Goal: Task Accomplishment & Management: Complete application form

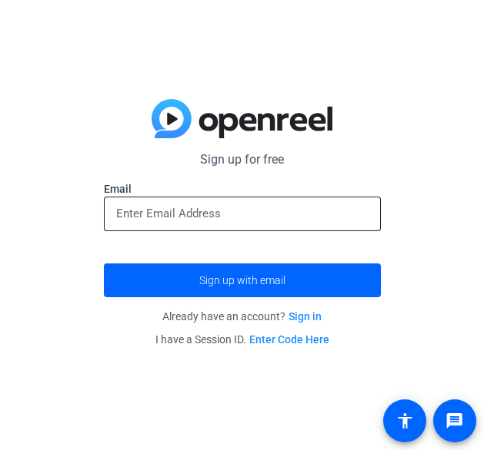
click at [127, 207] on input "email" at bounding box center [242, 213] width 252 height 18
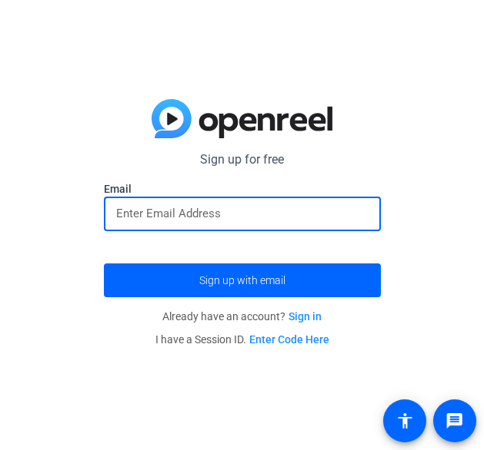
type input "[PERSON_NAME][EMAIL_ADDRESS][DOMAIN_NAME]"
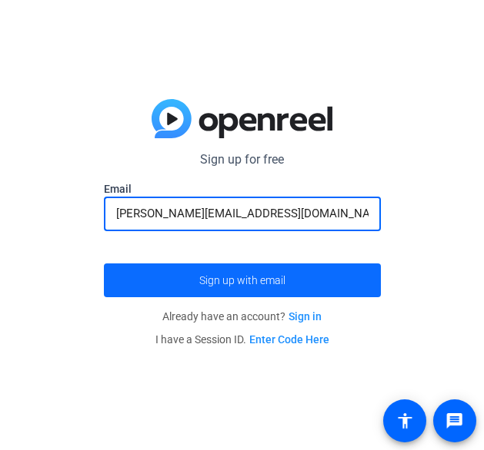
click at [244, 281] on span "Sign up with email" at bounding box center [242, 281] width 86 height 0
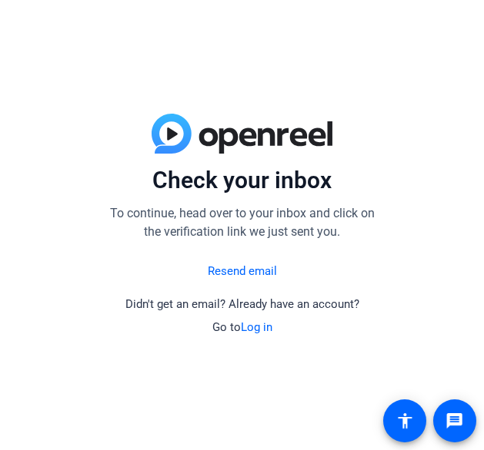
click at [254, 326] on link "Log in" at bounding box center [257, 328] width 32 height 14
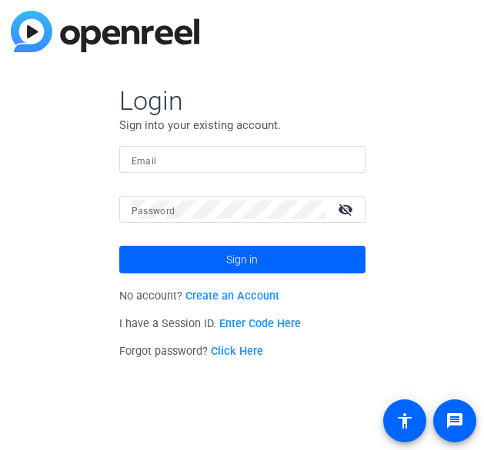
click at [149, 163] on mat-label "Email" at bounding box center [143, 161] width 25 height 11
click at [149, 163] on input "Email" at bounding box center [241, 160] width 221 height 18
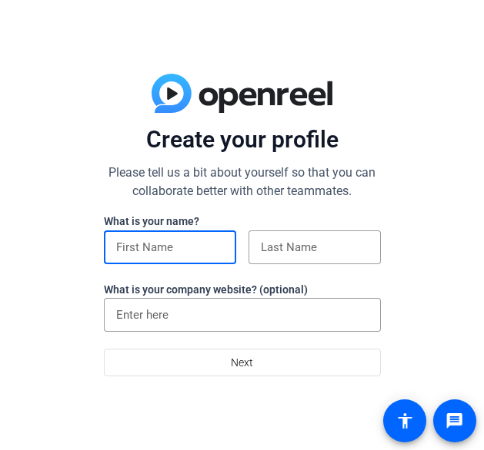
click at [117, 256] on input at bounding box center [170, 247] width 108 height 18
type input "Mitchell"
type input "Stone"
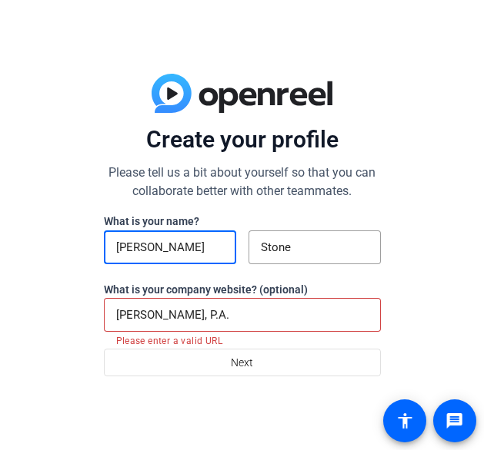
click at [231, 307] on input "Mitchell A. Stone, P.A." at bounding box center [242, 315] width 252 height 18
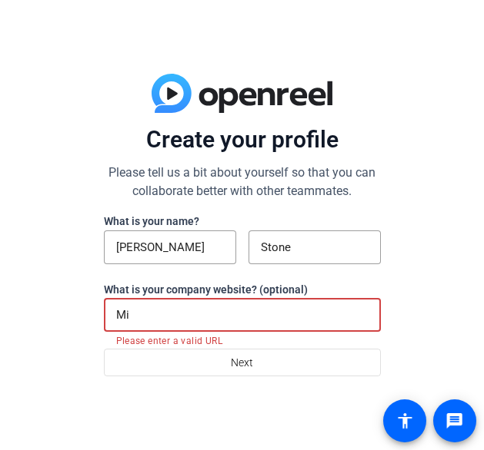
type input "M"
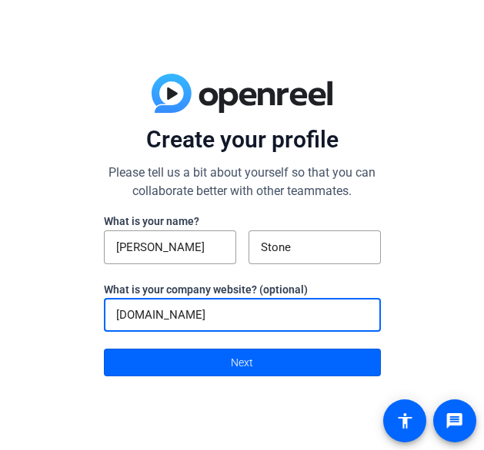
type input "jacksonvilledefense.com"
click button "Next" at bounding box center [242, 363] width 277 height 28
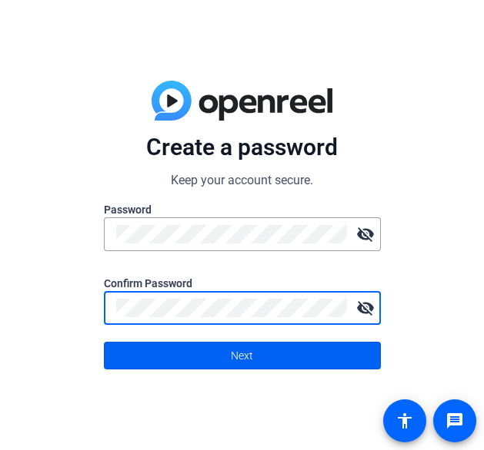
click at [215, 351] on span at bounding box center [242, 355] width 275 height 37
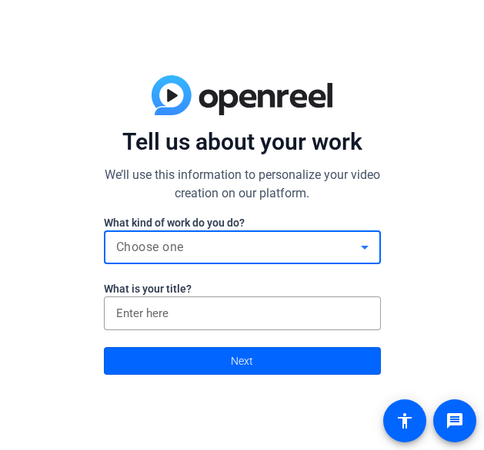
click at [195, 251] on div "Choose one" at bounding box center [238, 247] width 244 height 18
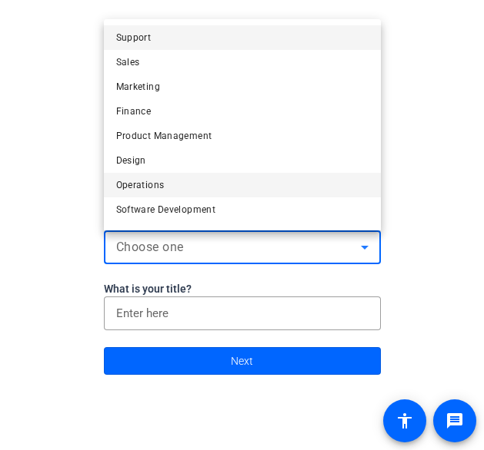
scroll to position [47, 0]
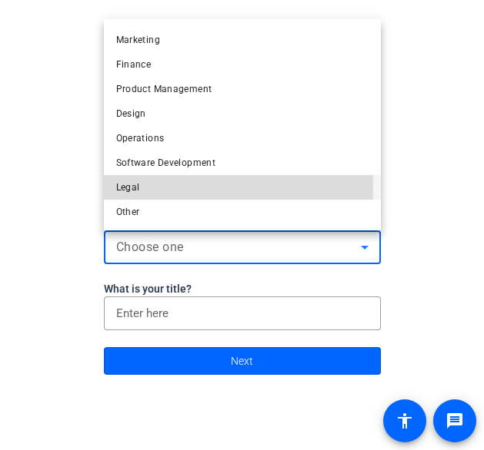
click at [140, 187] on mat-option "Legal" at bounding box center [242, 187] width 277 height 25
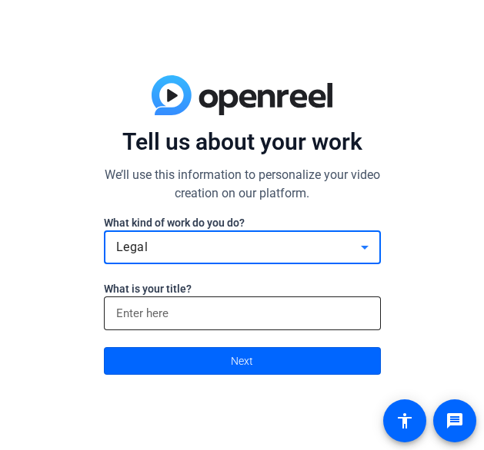
click at [151, 311] on input at bounding box center [242, 313] width 252 height 18
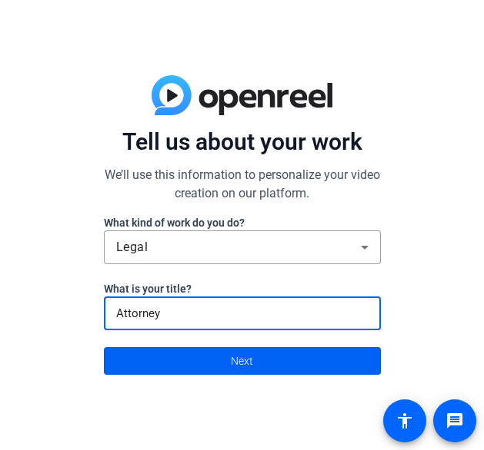
type input "Attorney"
click at [221, 356] on span at bounding box center [242, 361] width 275 height 37
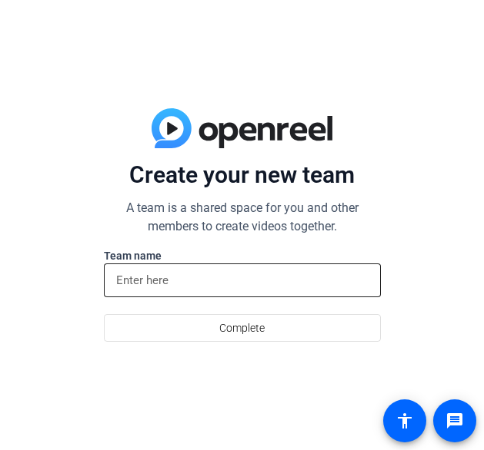
click at [222, 288] on input at bounding box center [242, 280] width 252 height 18
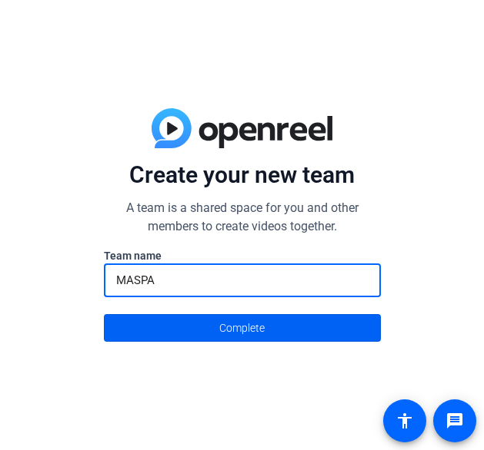
type input "MASPA"
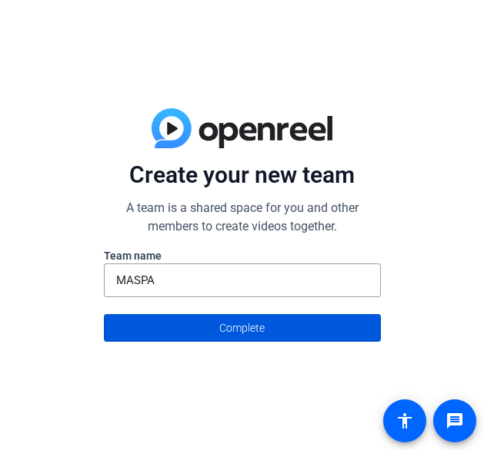
click at [235, 317] on span "Complete" at bounding box center [241, 328] width 45 height 29
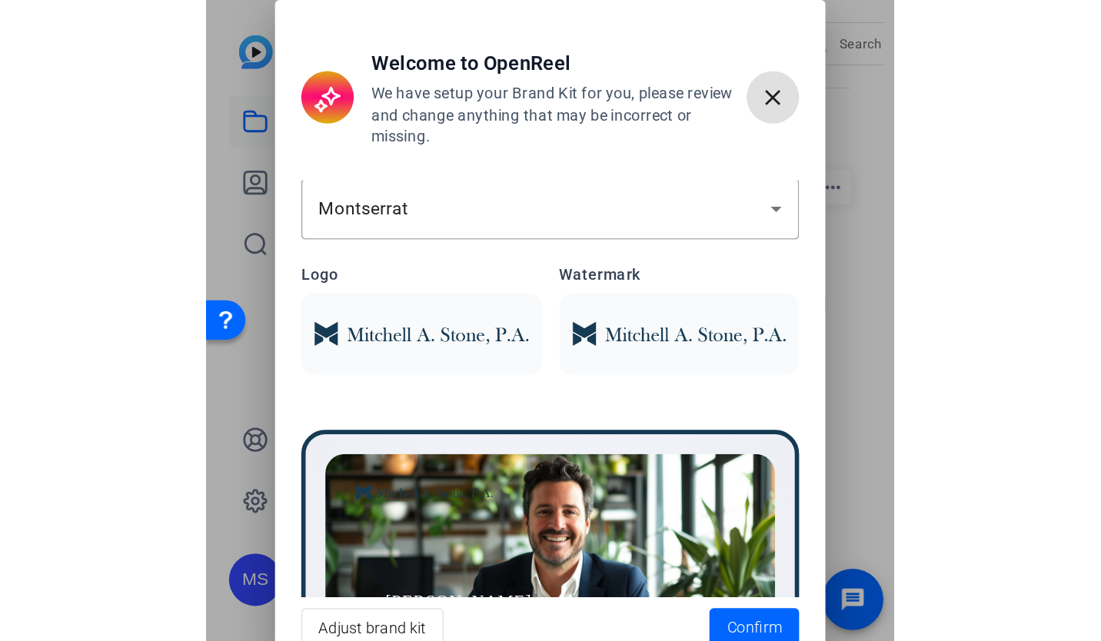
scroll to position [214, 0]
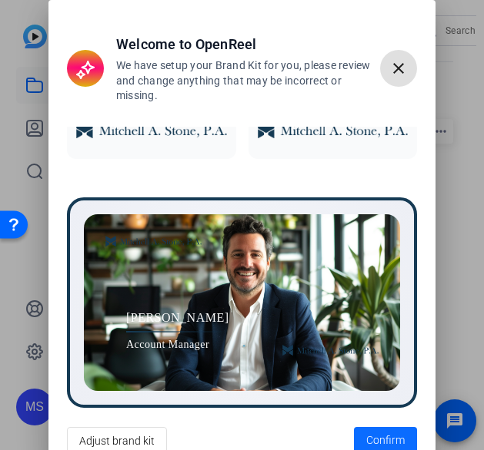
click at [376, 434] on span "Confirm" at bounding box center [385, 441] width 38 height 16
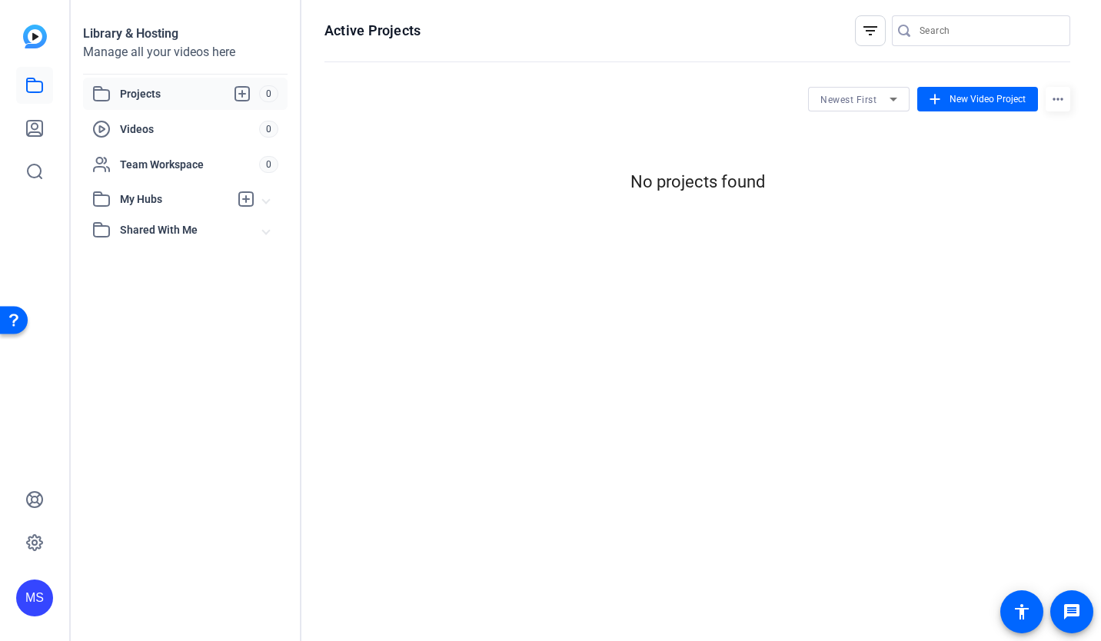
click at [138, 91] on span "Projects" at bounding box center [189, 94] width 139 height 18
click at [483, 99] on span "New Video Project" at bounding box center [987, 99] width 76 height 14
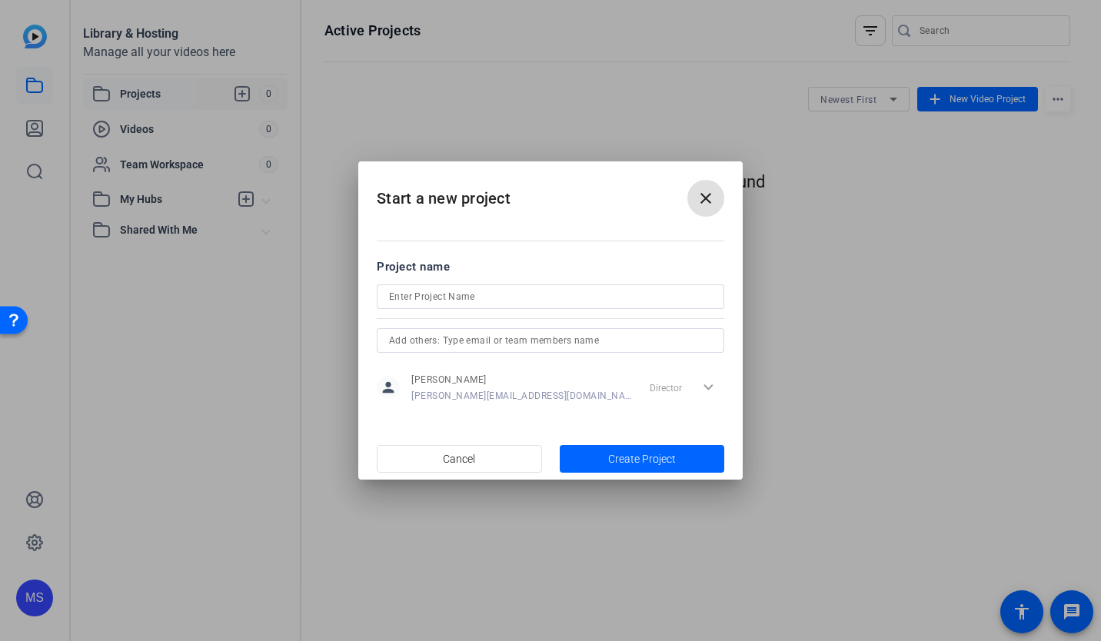
click at [483, 189] on mat-icon "close" at bounding box center [705, 198] width 18 height 18
